Goal: Use online tool/utility: Utilize a website feature to perform a specific function

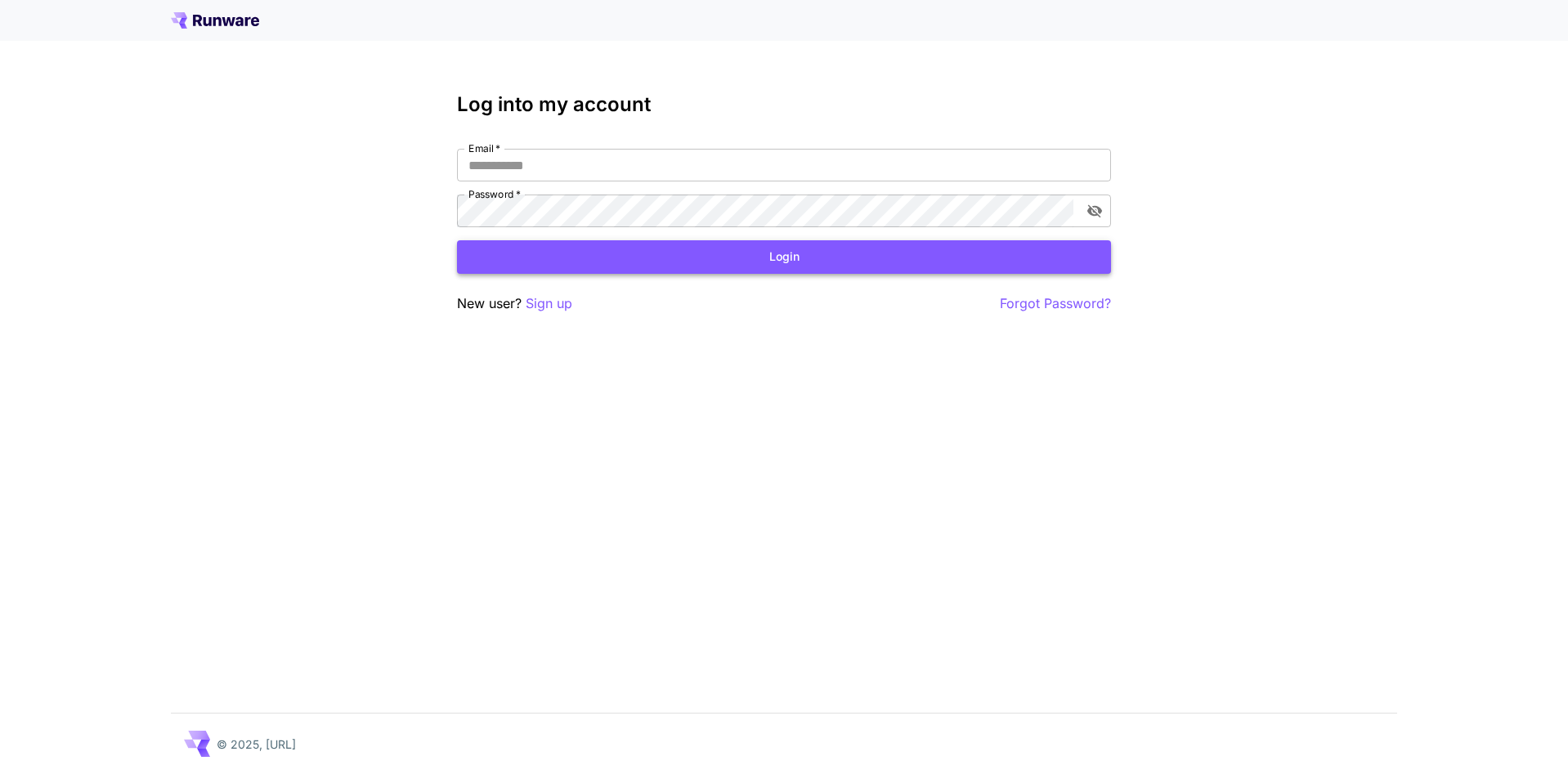
type input "**********"
click at [745, 247] on button "Login" at bounding box center [784, 256] width 654 height 33
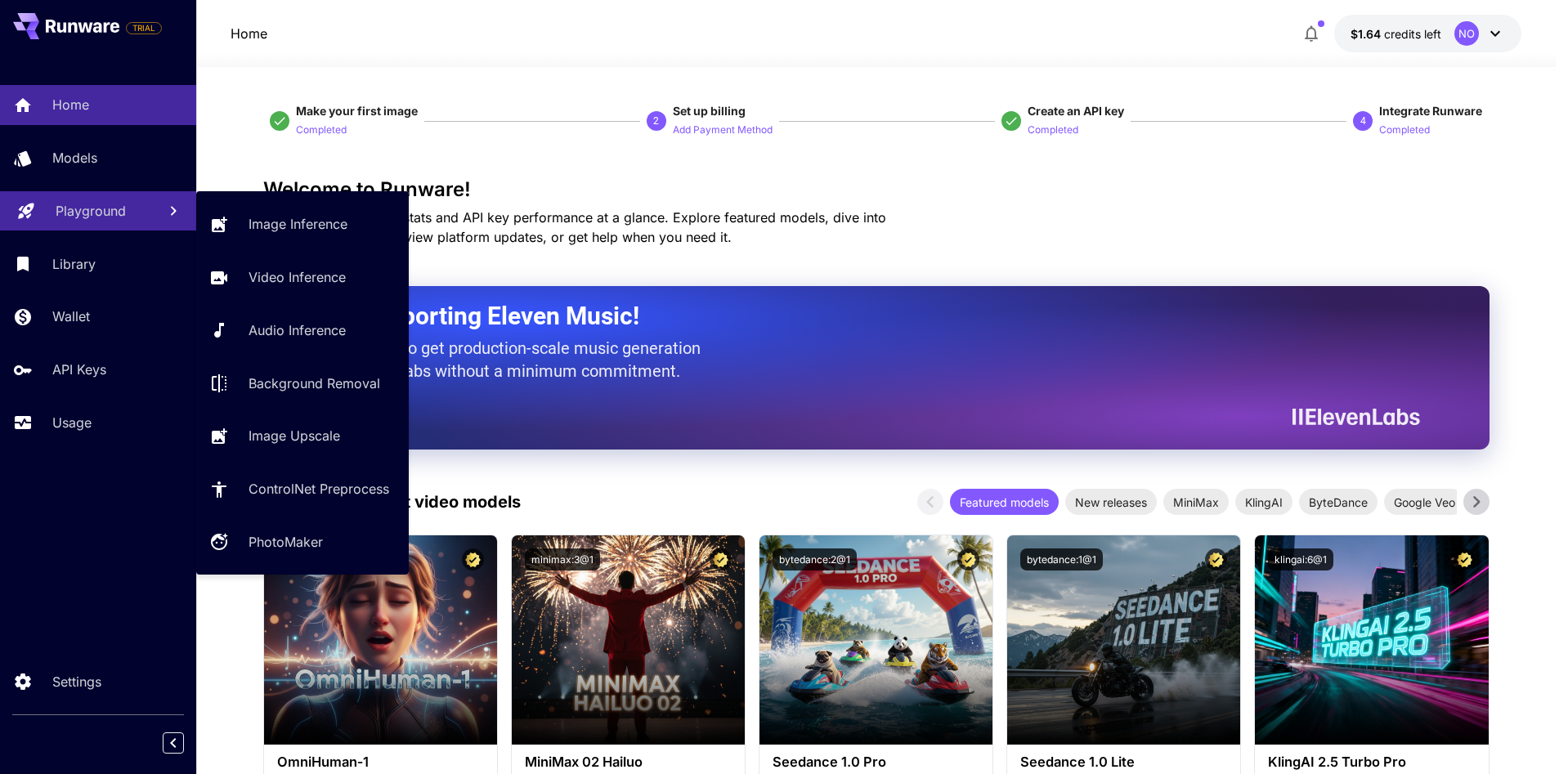
click at [83, 203] on p "Playground" at bounding box center [90, 210] width 70 height 20
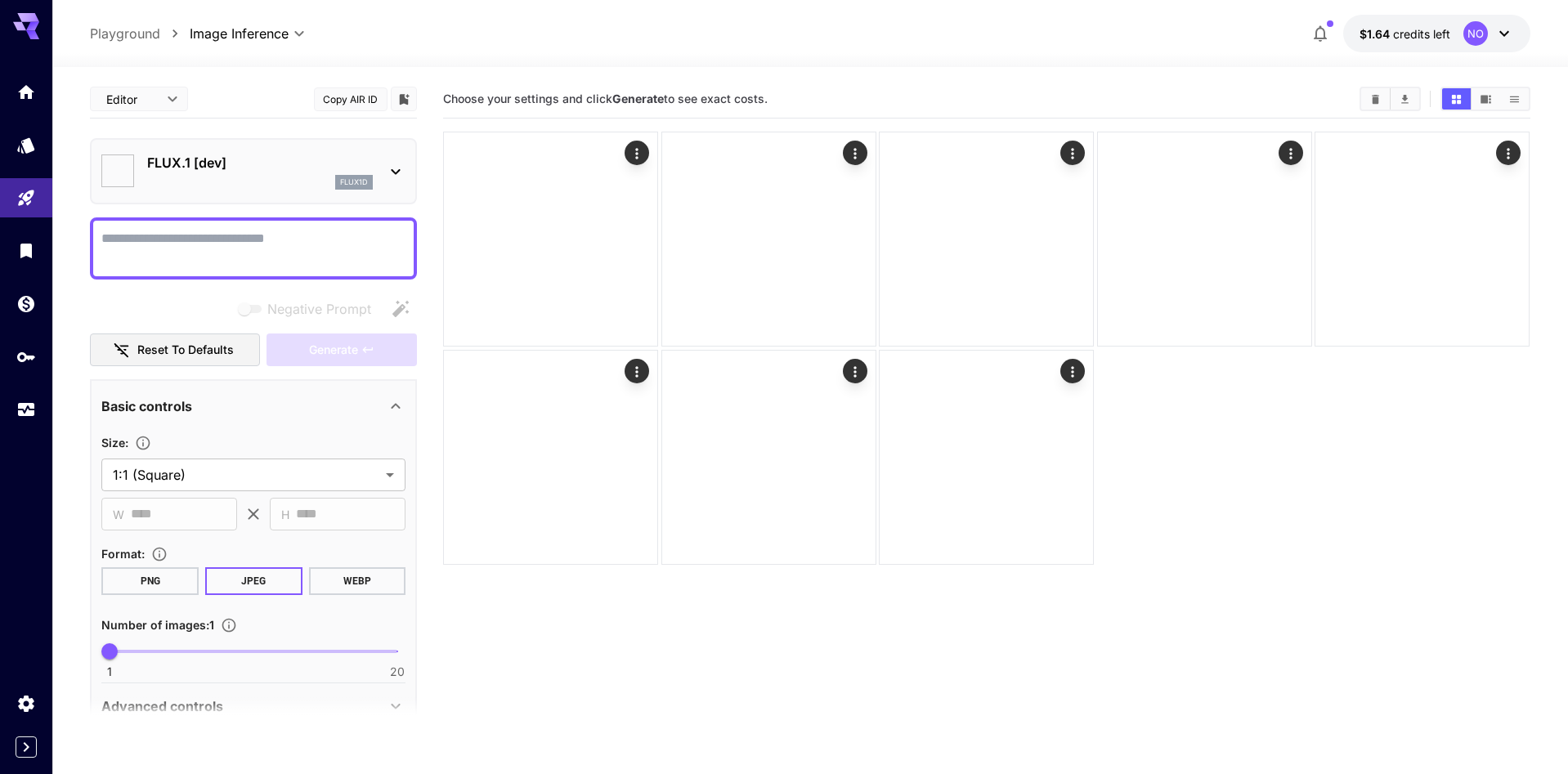
type input "**********"
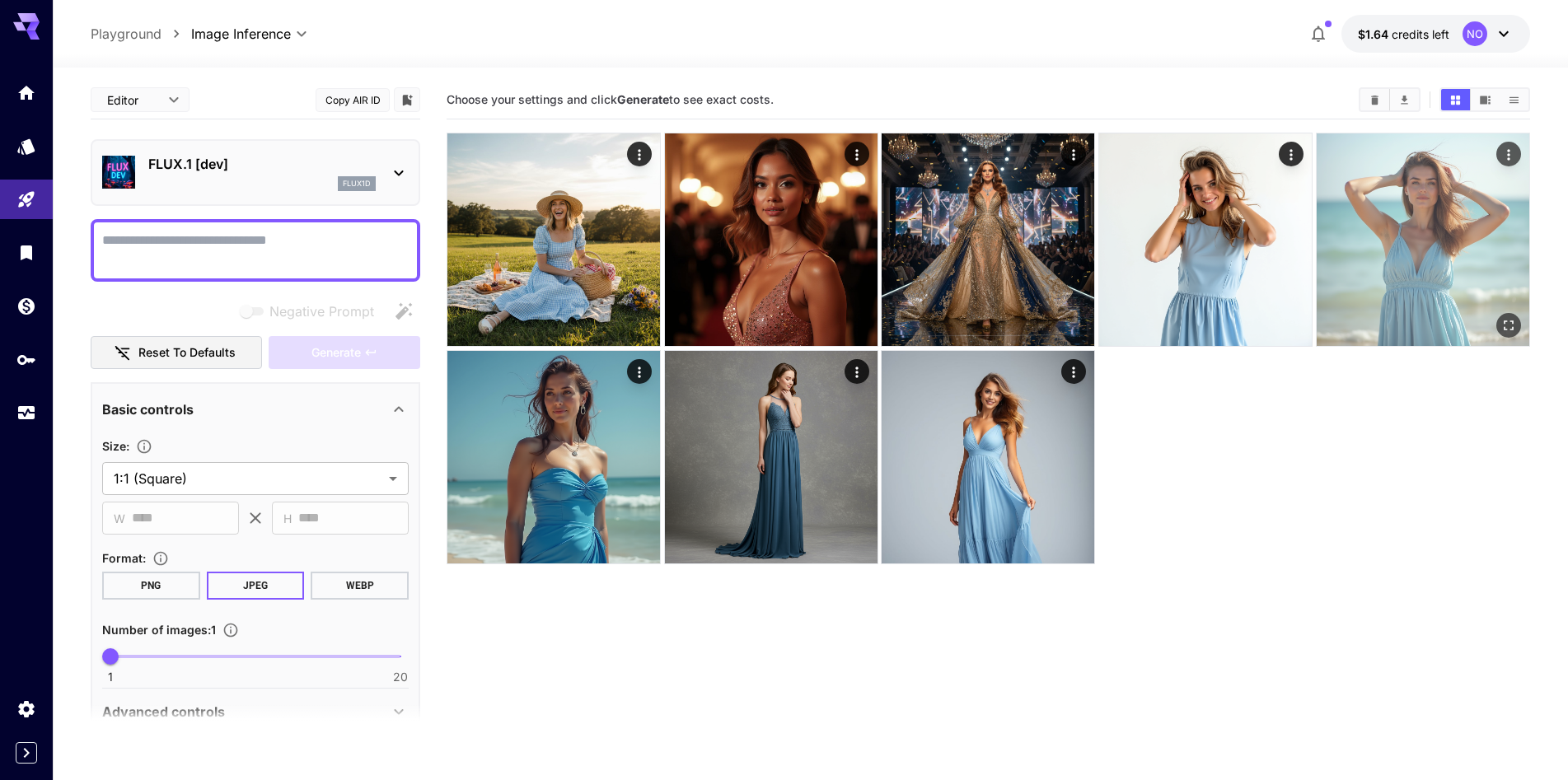
click at [1509, 322] on icon "Open in fullscreen" at bounding box center [1509, 325] width 16 height 16
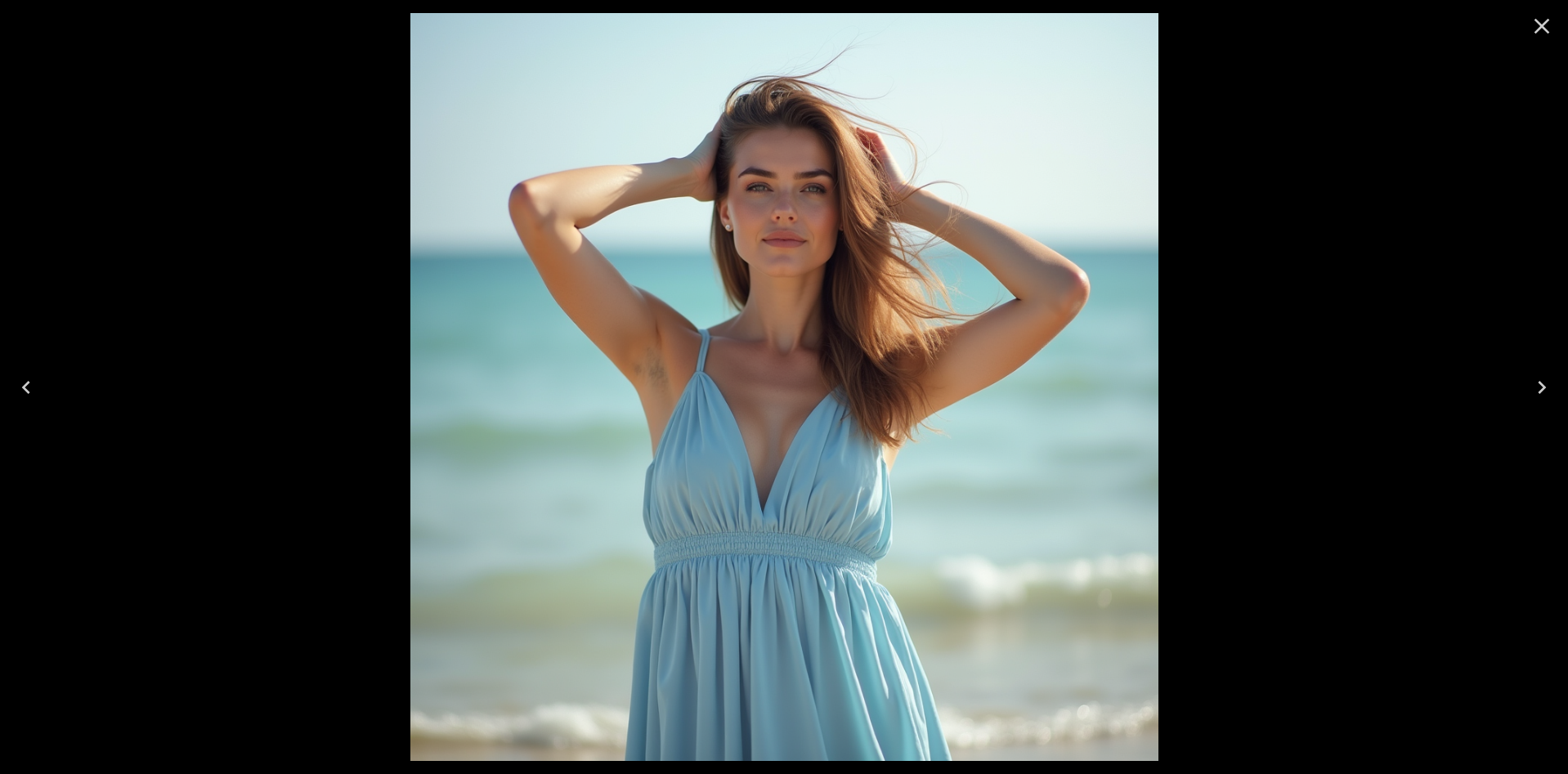
click at [656, 374] on img at bounding box center [784, 387] width 748 height 748
click at [1542, 20] on icon "Close" at bounding box center [1541, 26] width 26 height 26
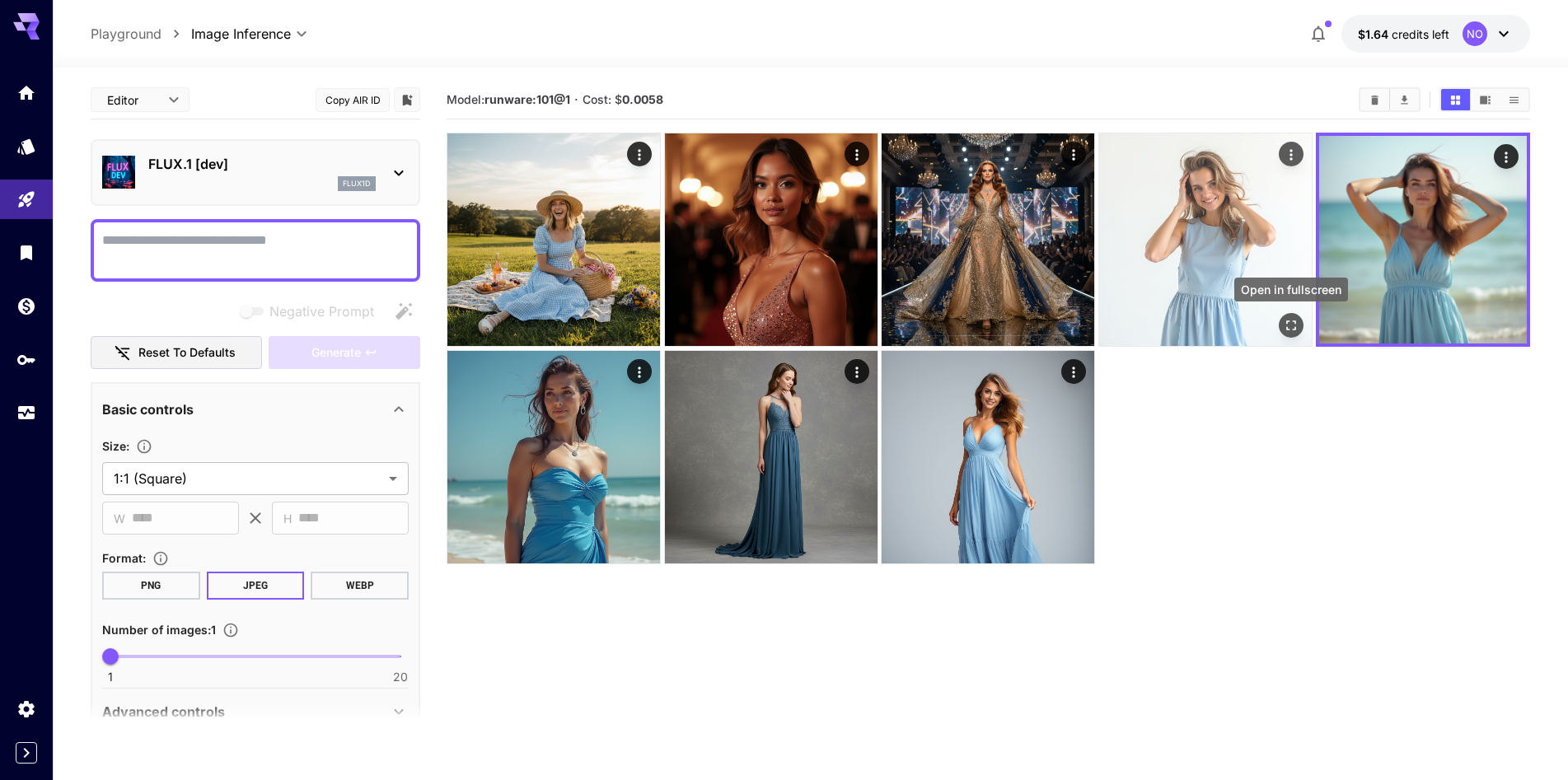
click at [1293, 325] on icon "Open in fullscreen" at bounding box center [1291, 325] width 16 height 16
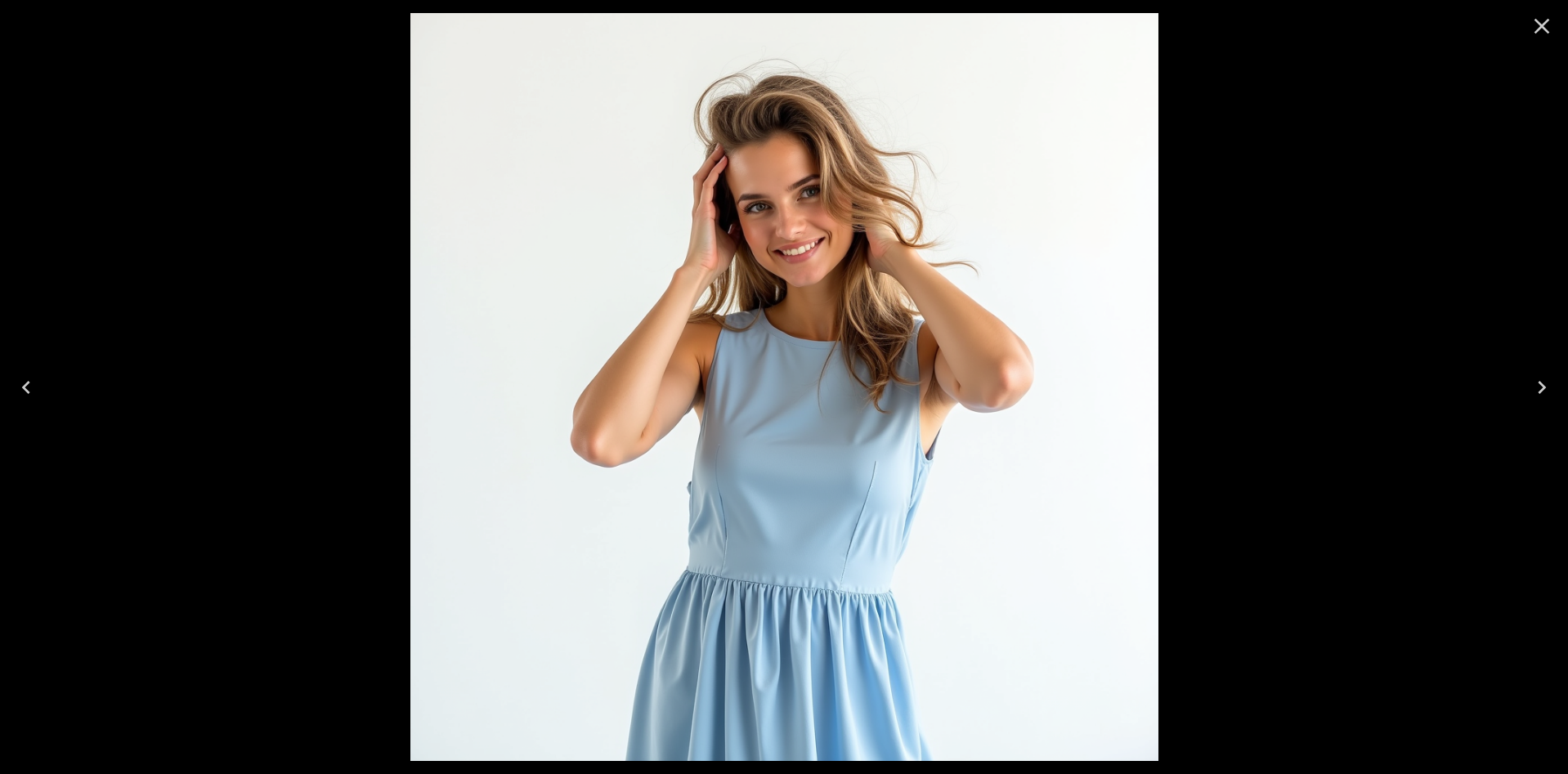
click at [1531, 29] on icon "Close" at bounding box center [1541, 26] width 26 height 26
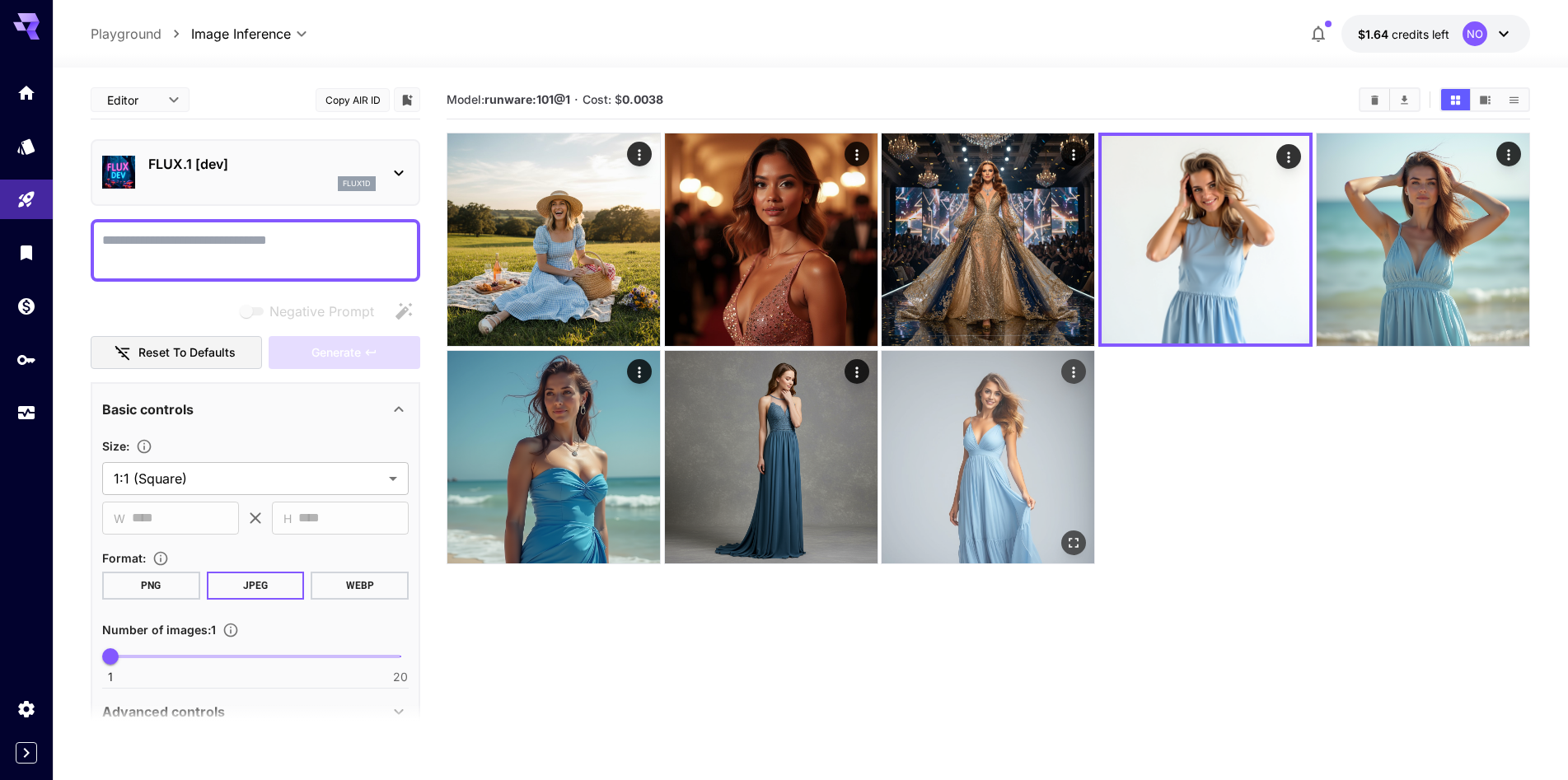
click at [1079, 545] on icon "Open in fullscreen" at bounding box center [1074, 542] width 16 height 16
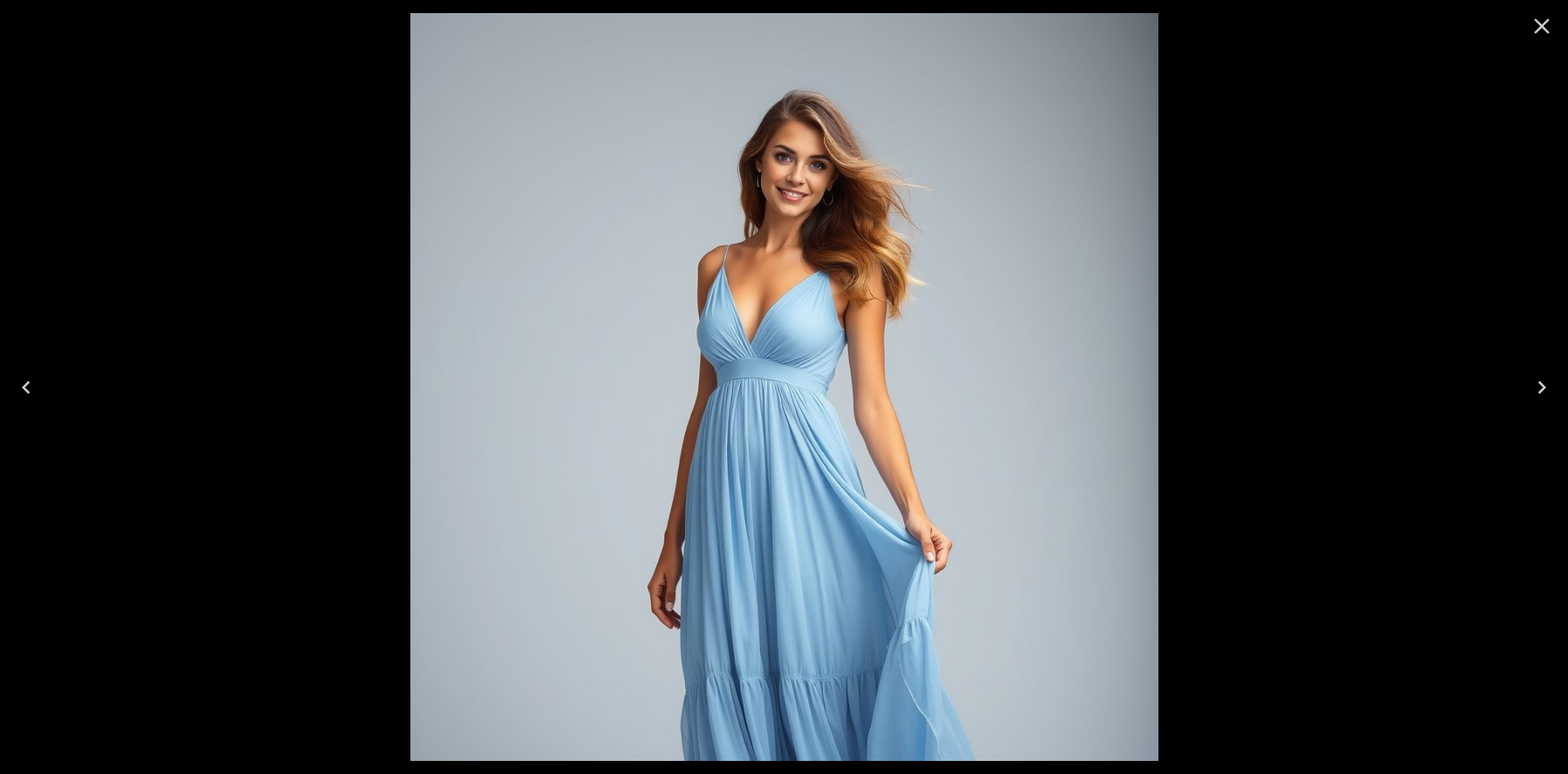
click at [1552, 25] on icon "Close" at bounding box center [1541, 26] width 26 height 26
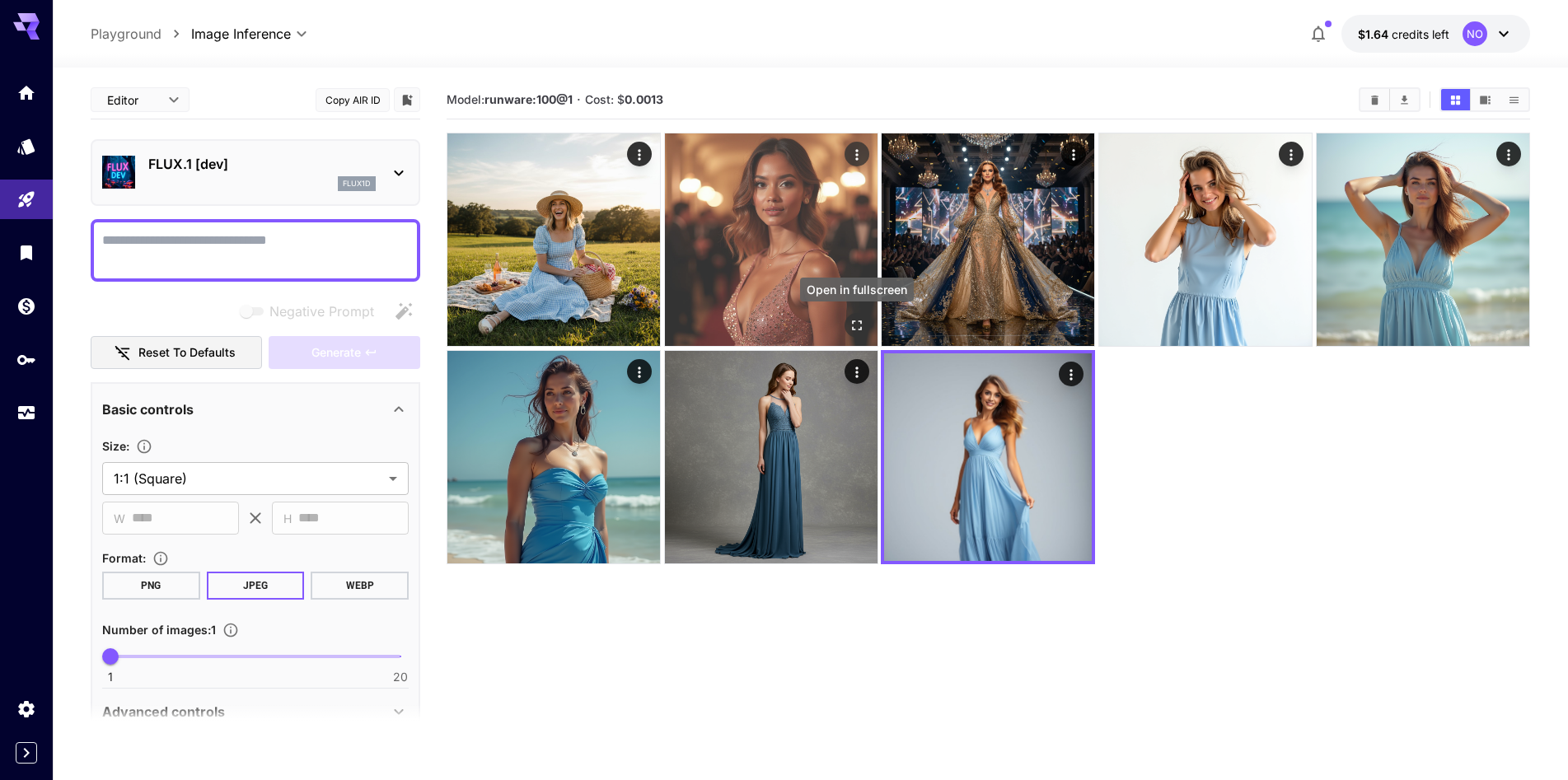
click at [860, 323] on icon "Open in fullscreen" at bounding box center [857, 325] width 16 height 16
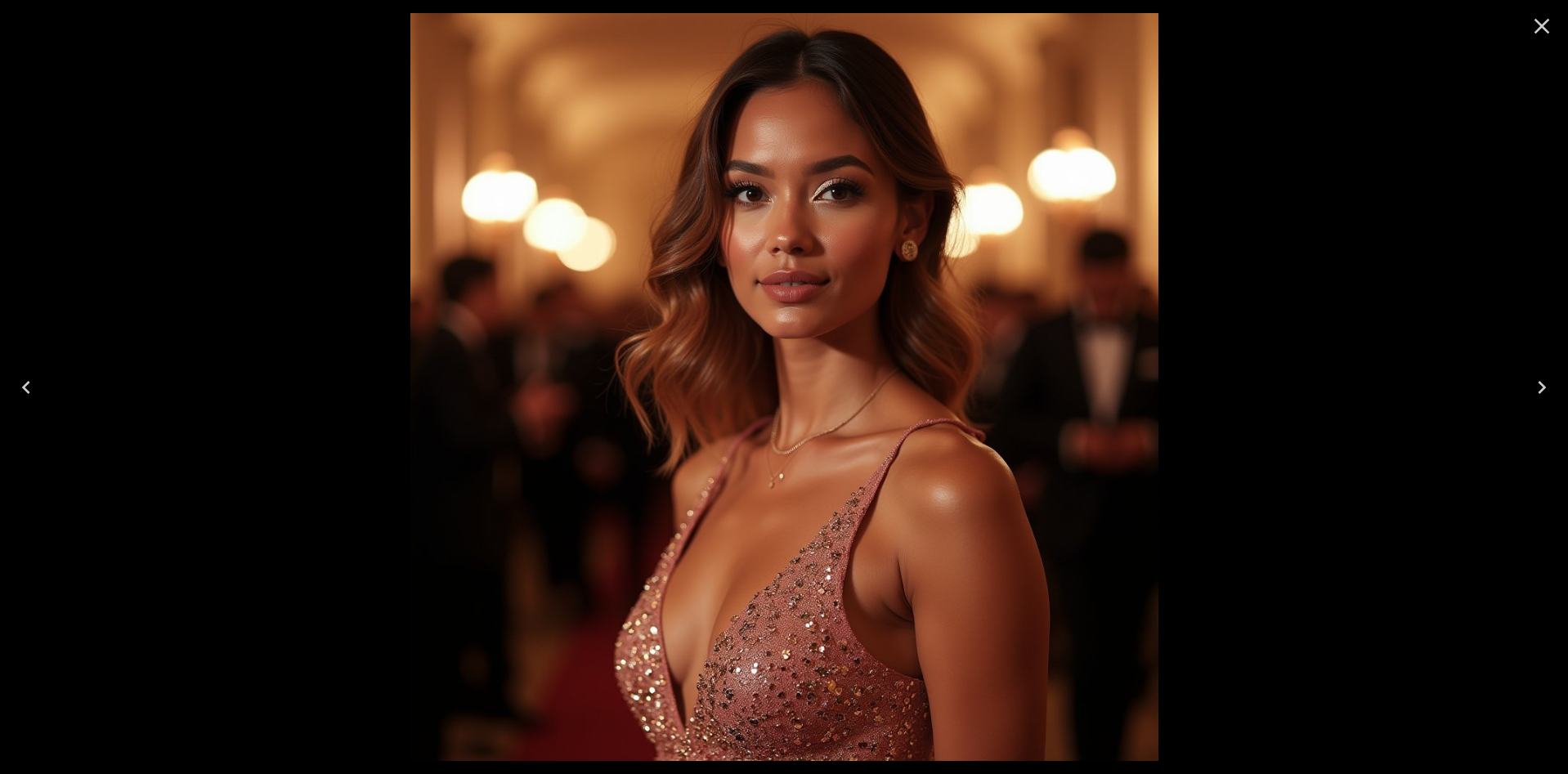
click at [1551, 18] on icon "Close" at bounding box center [1541, 26] width 26 height 26
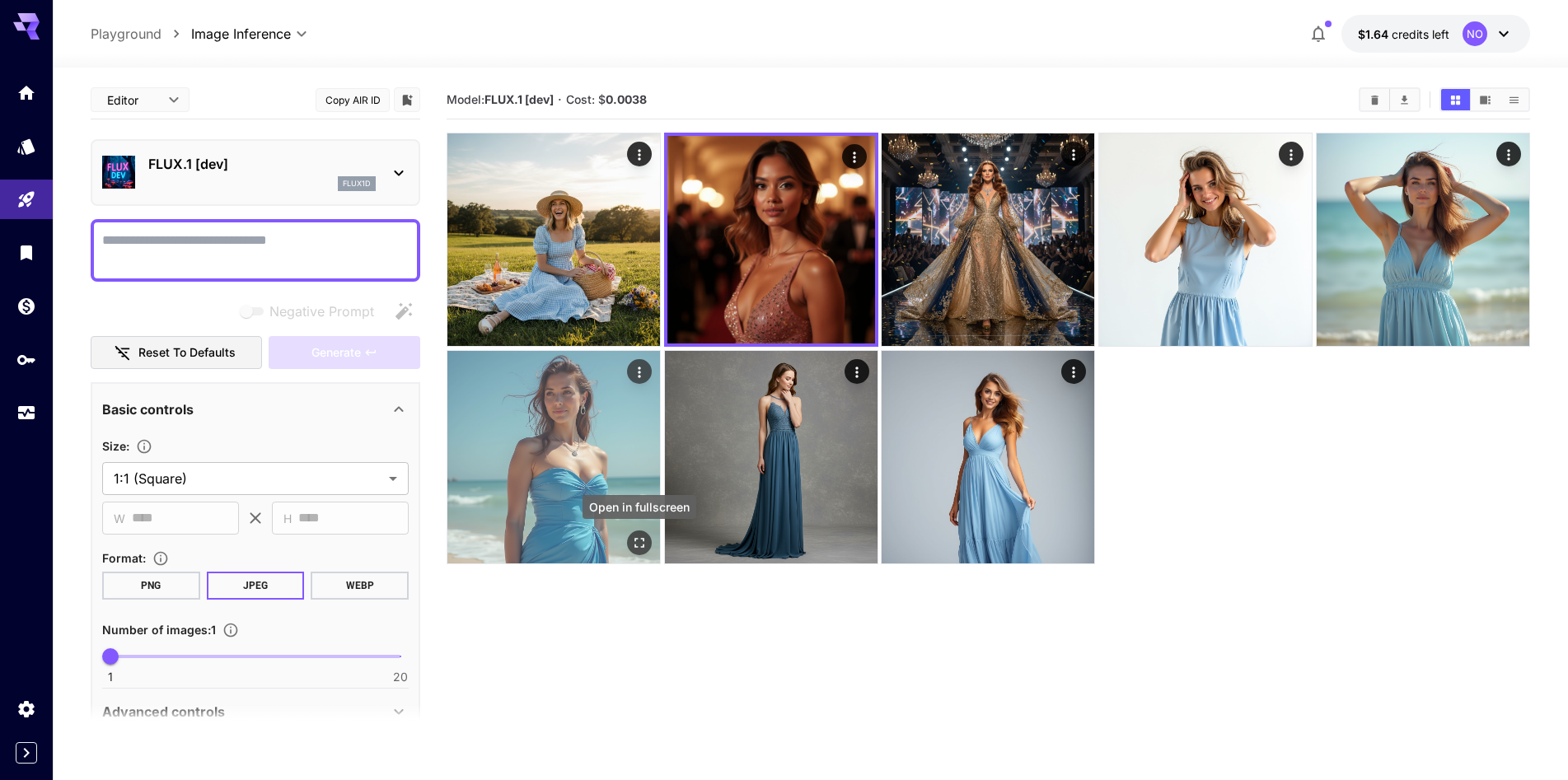
click at [651, 537] on div "Open in fullscreen" at bounding box center [640, 543] width 25 height 25
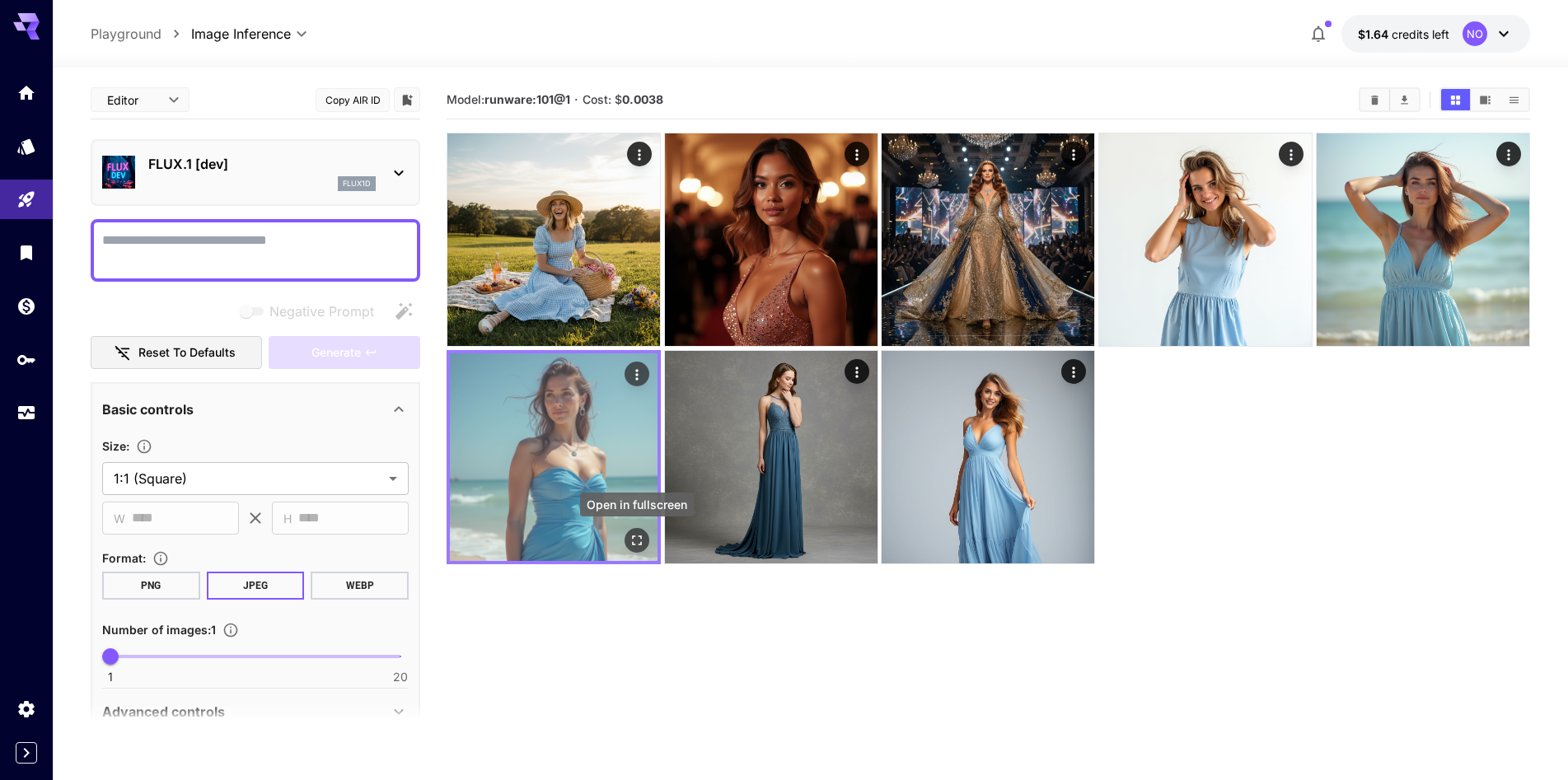
click at [644, 532] on icon "Open in fullscreen" at bounding box center [636, 540] width 16 height 16
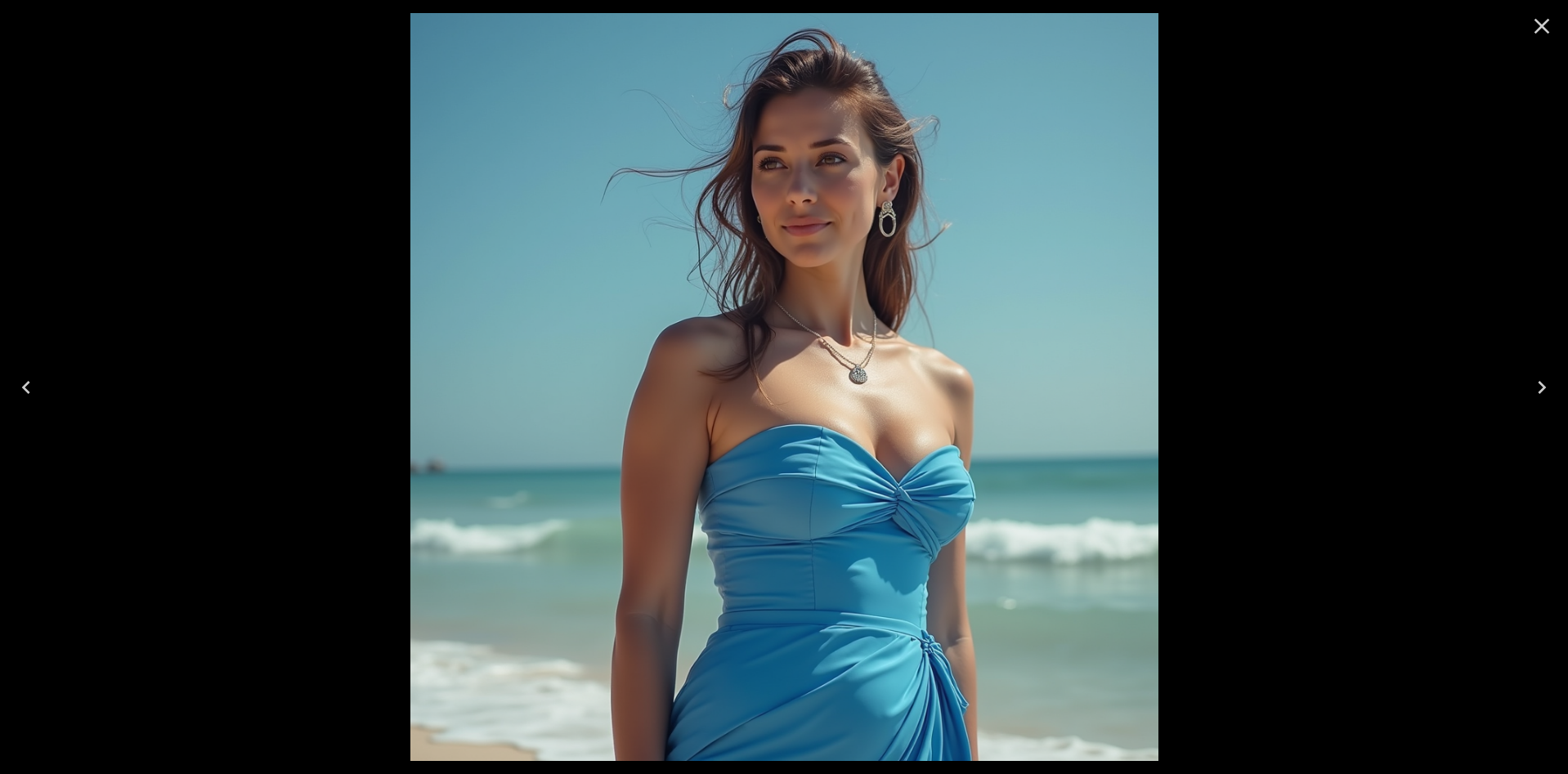
click at [1549, 17] on icon "Close" at bounding box center [1541, 26] width 26 height 26
